Goal: Check status: Check status

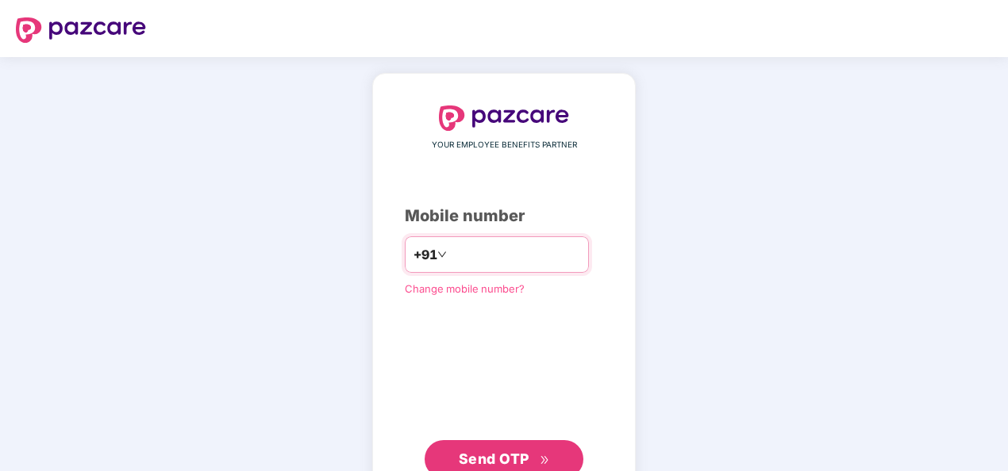
click at [498, 251] on input "number" at bounding box center [515, 254] width 130 height 25
type input "**********"
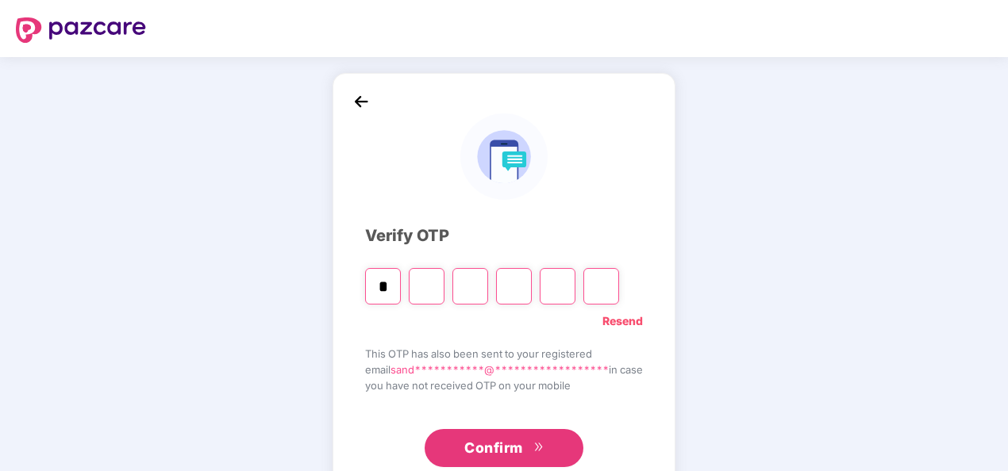
type input "*"
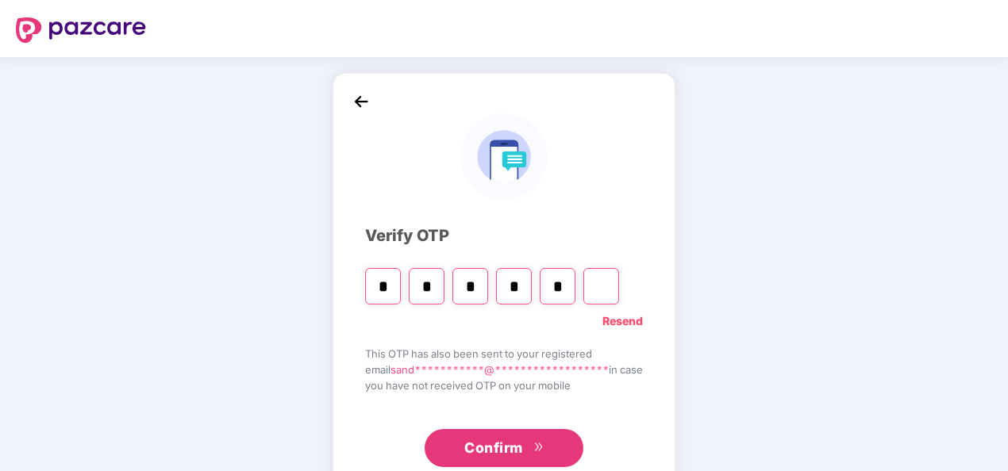
type input "*"
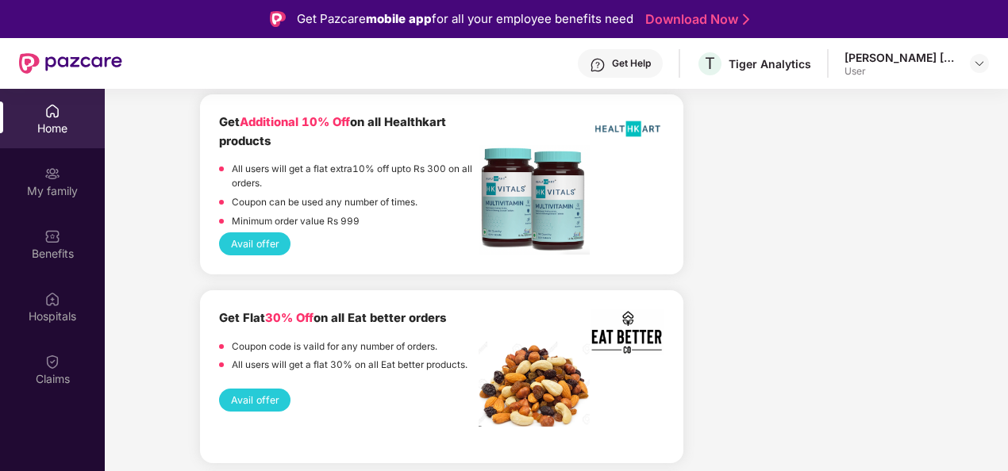
scroll to position [1291, 0]
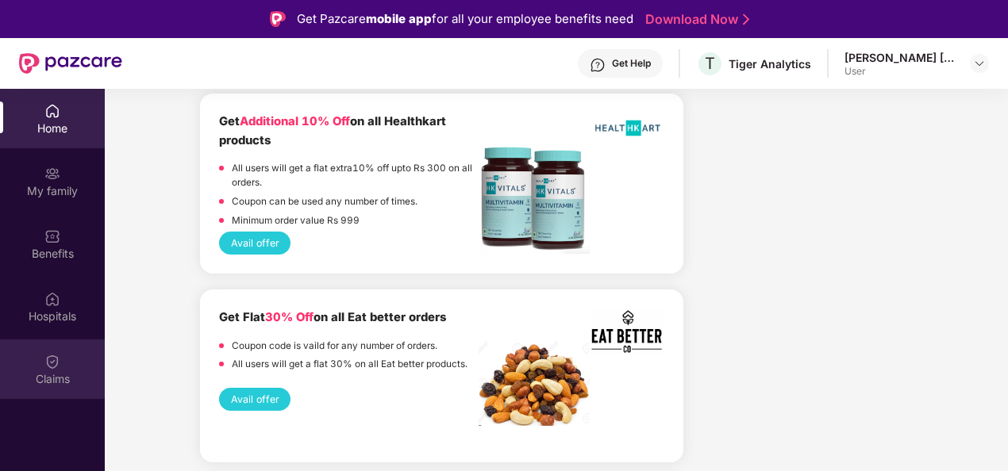
click at [45, 360] on img at bounding box center [52, 362] width 16 height 16
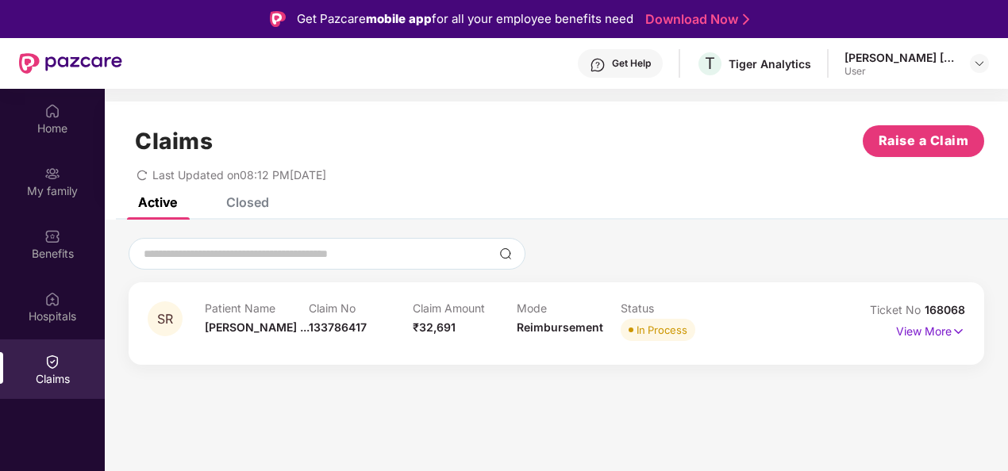
click at [965, 332] on div "SR Patient Name [PERSON_NAME] ... Claim No 133786417 Claim Amount ₹32,691 Mode …" at bounding box center [557, 324] width 856 height 83
click at [960, 330] on img at bounding box center [958, 331] width 13 height 17
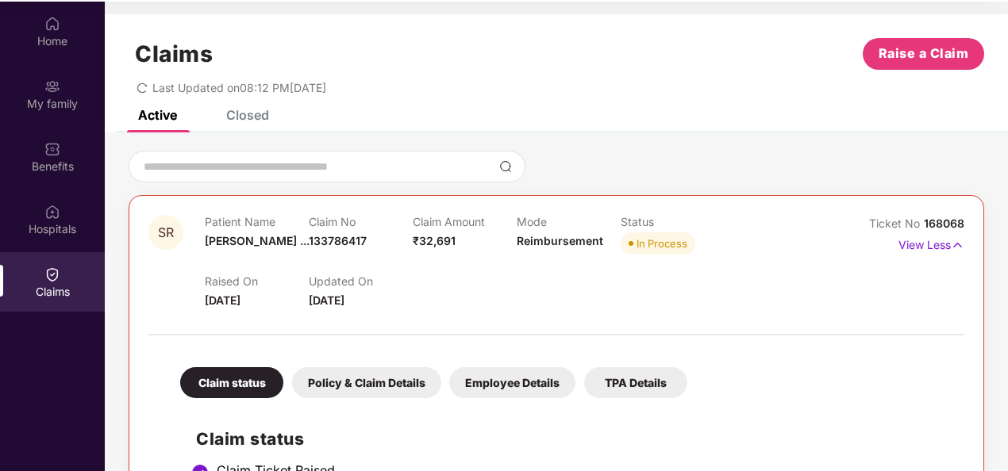
click at [392, 382] on div "Policy & Claim Details" at bounding box center [366, 382] width 149 height 31
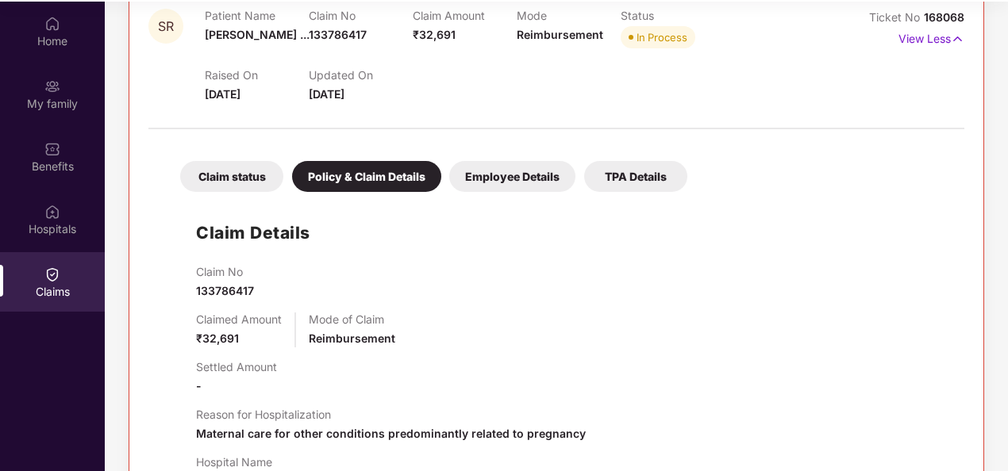
scroll to position [204, 0]
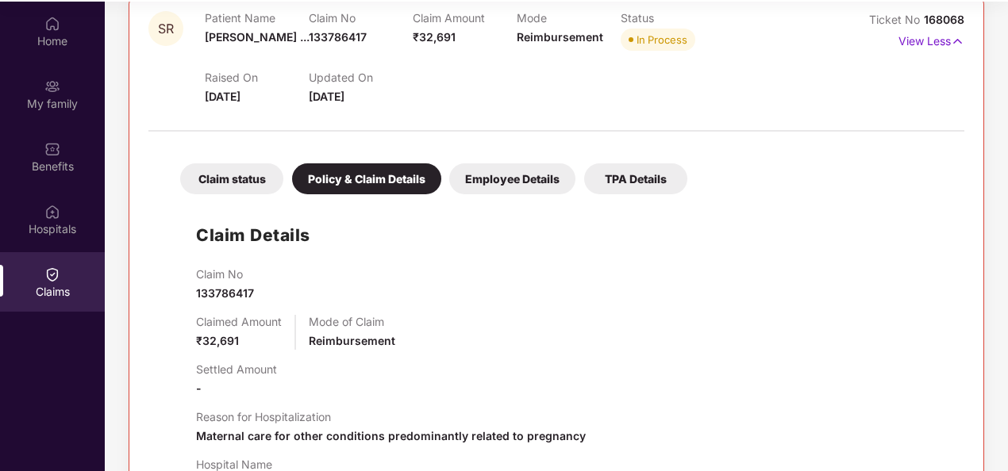
click at [492, 173] on div "Employee Details" at bounding box center [512, 179] width 126 height 31
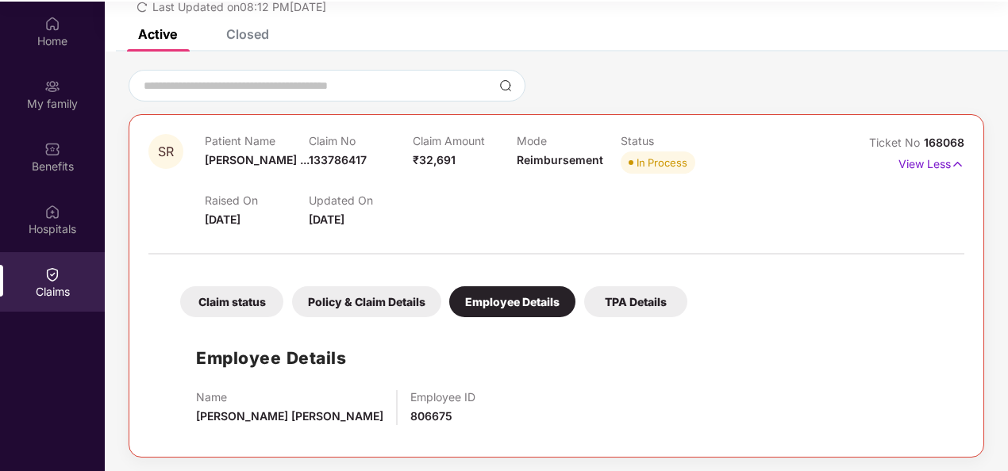
scroll to position [89, 0]
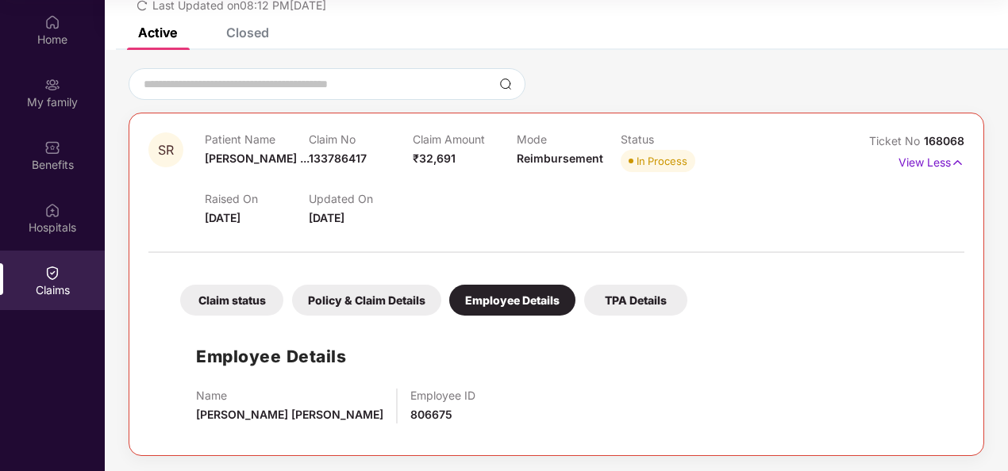
click at [637, 290] on div "TPA Details" at bounding box center [635, 300] width 103 height 31
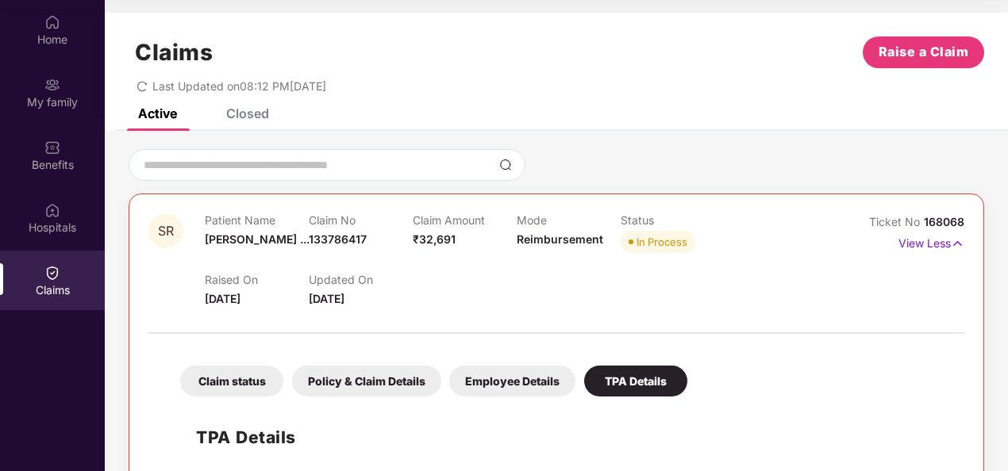
scroll to position [0, 0]
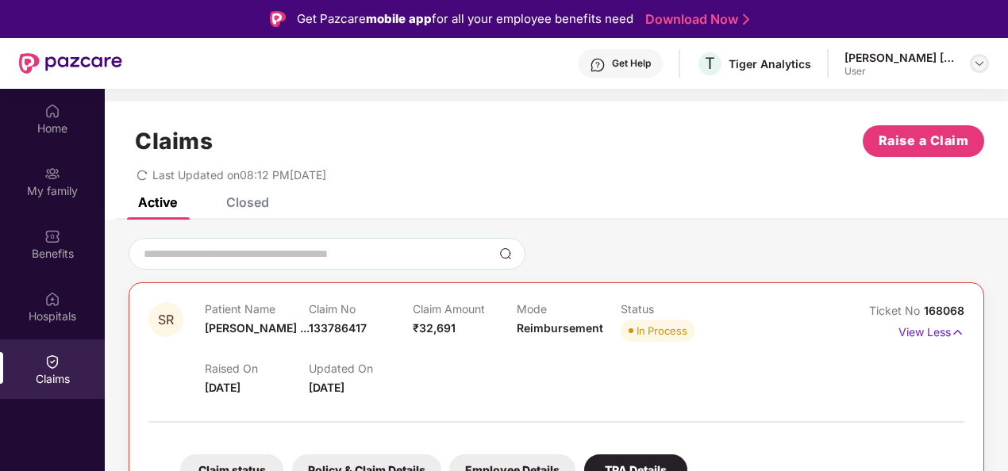
click at [979, 60] on img at bounding box center [979, 63] width 13 height 13
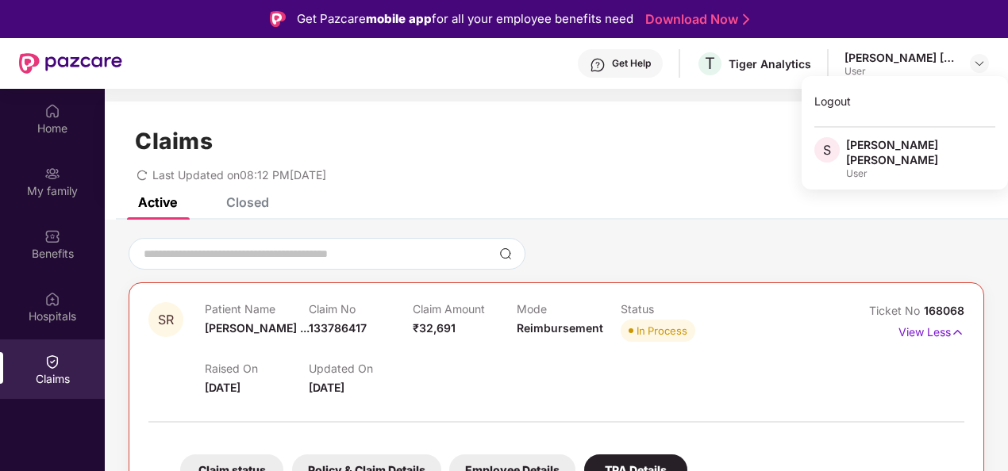
click at [627, 141] on div "Claims Raise a Claim" at bounding box center [557, 141] width 856 height 32
